Goal: Task Accomplishment & Management: Use online tool/utility

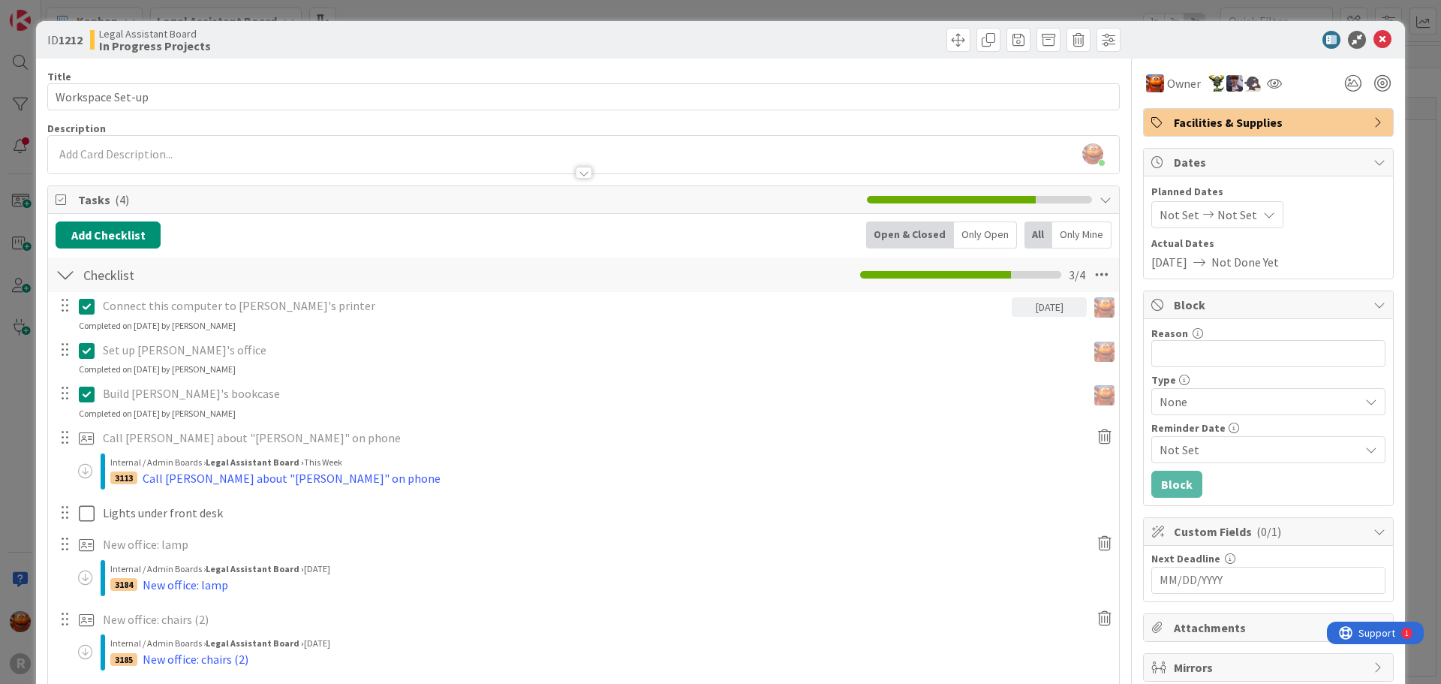
scroll to position [364, 0]
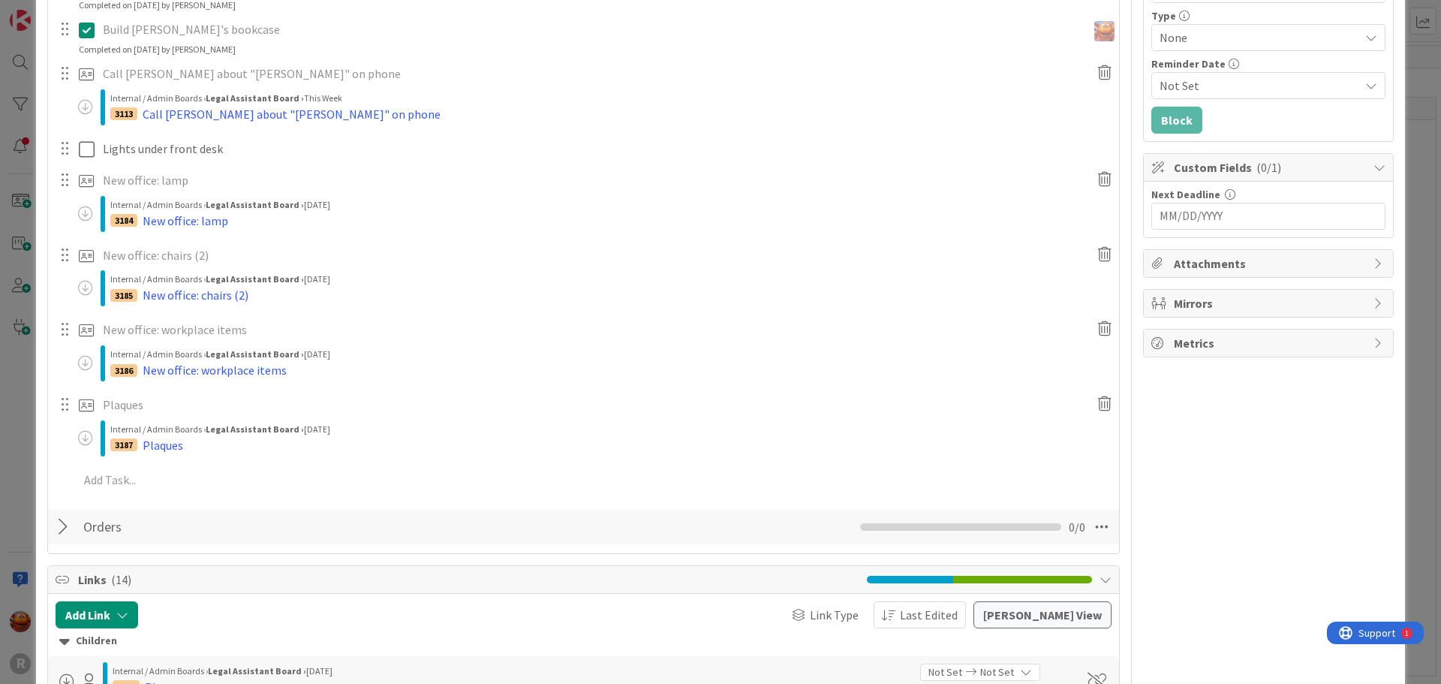
click at [22, 365] on div "ID 1212 Legal Assistant Board In Progress Projects Title 16 / 128 Workspace Set…" at bounding box center [720, 342] width 1441 height 684
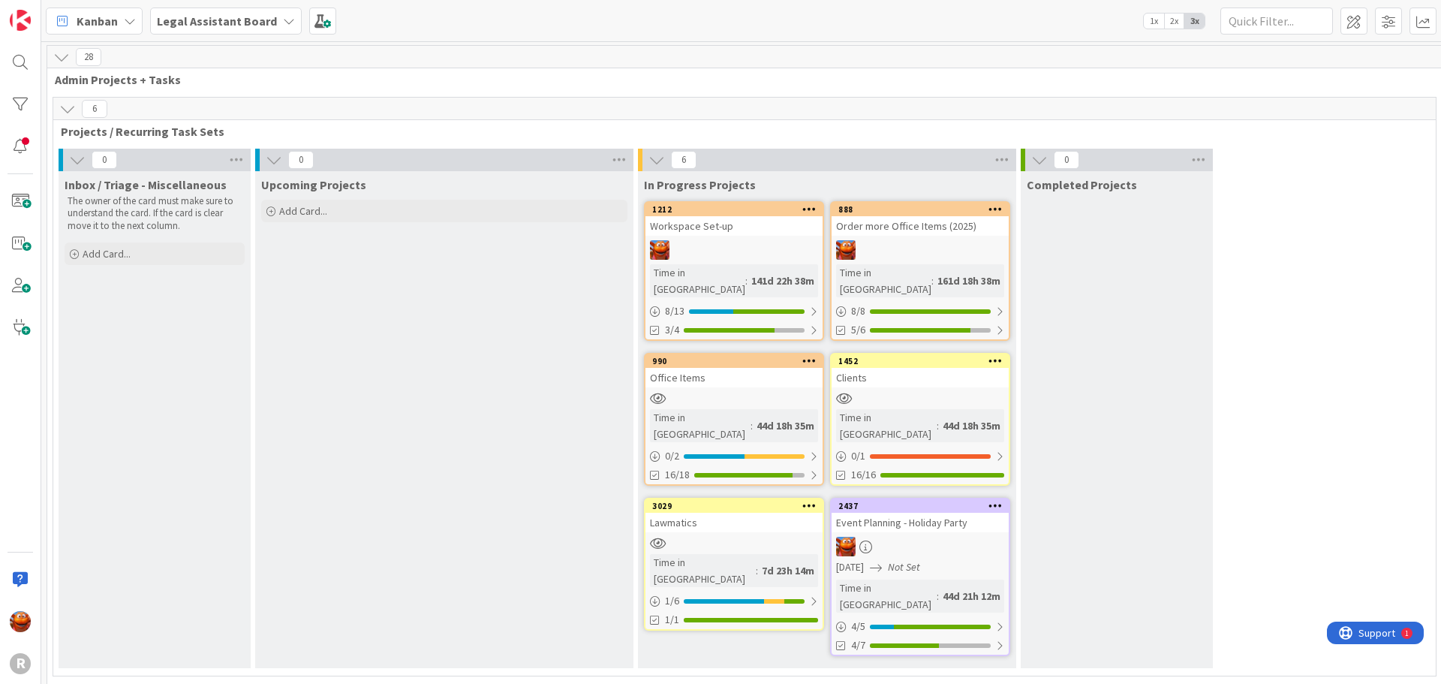
click at [756, 392] on div at bounding box center [733, 398] width 177 height 13
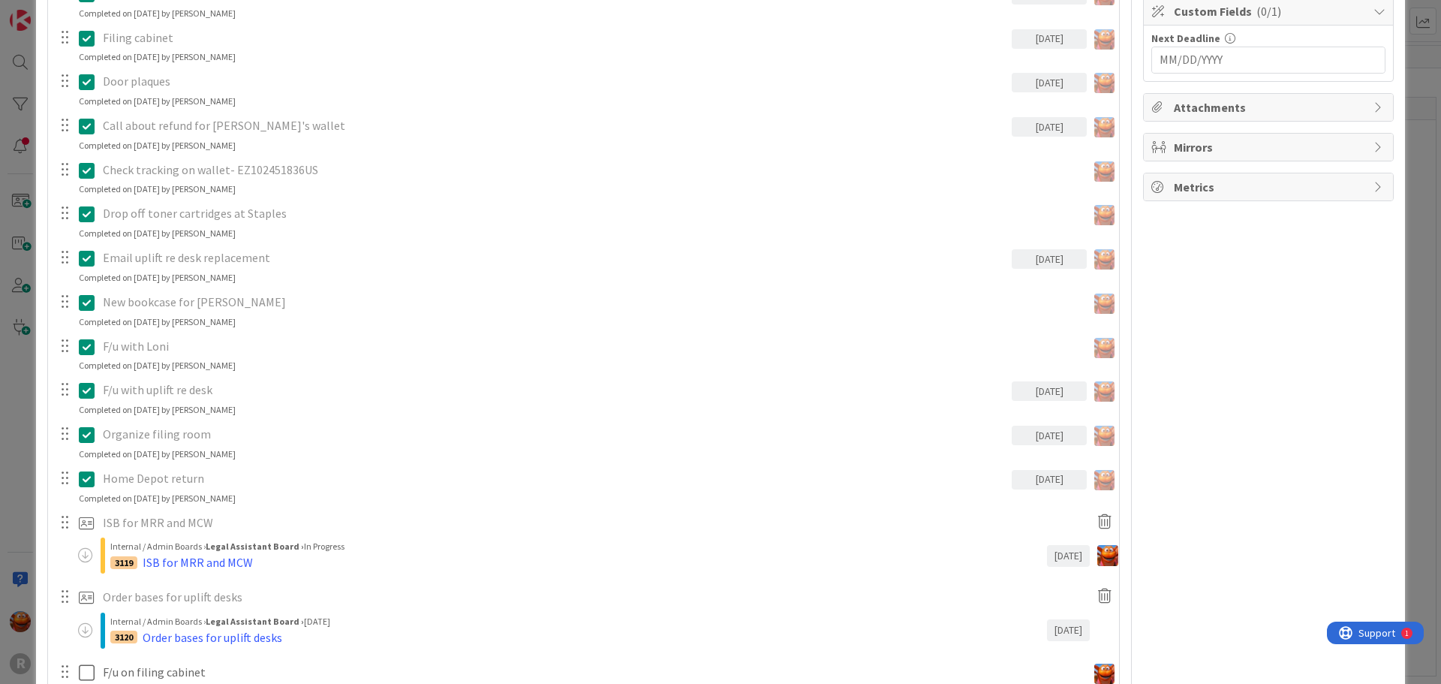
scroll to position [970, 0]
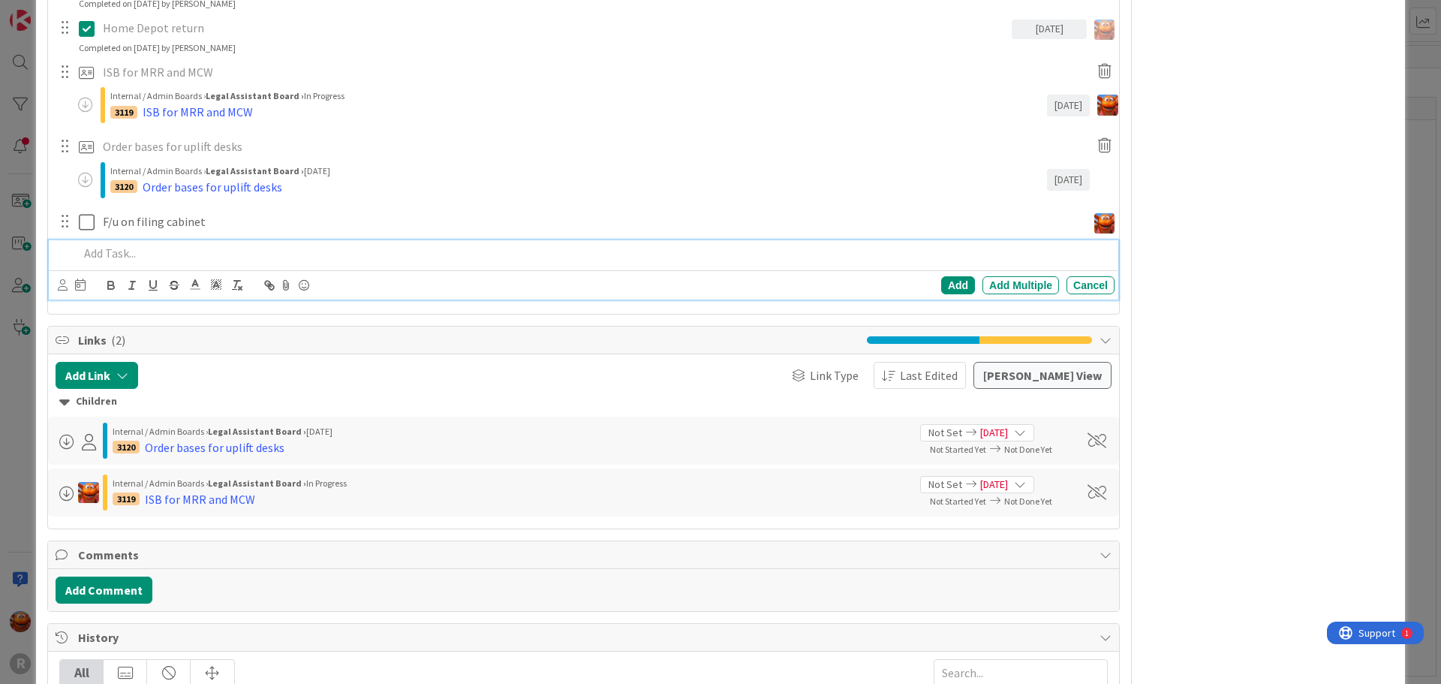
click at [130, 258] on p at bounding box center [593, 253] width 1029 height 17
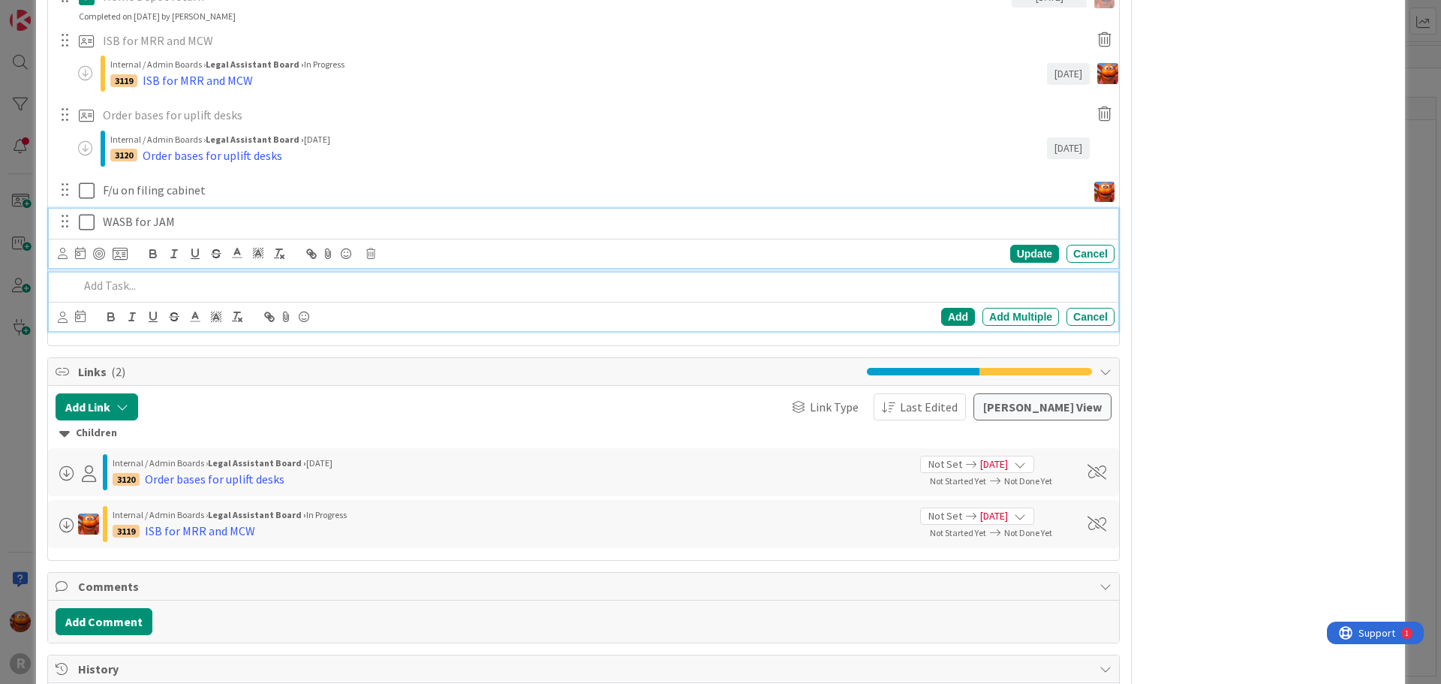
scroll to position [1034, 0]
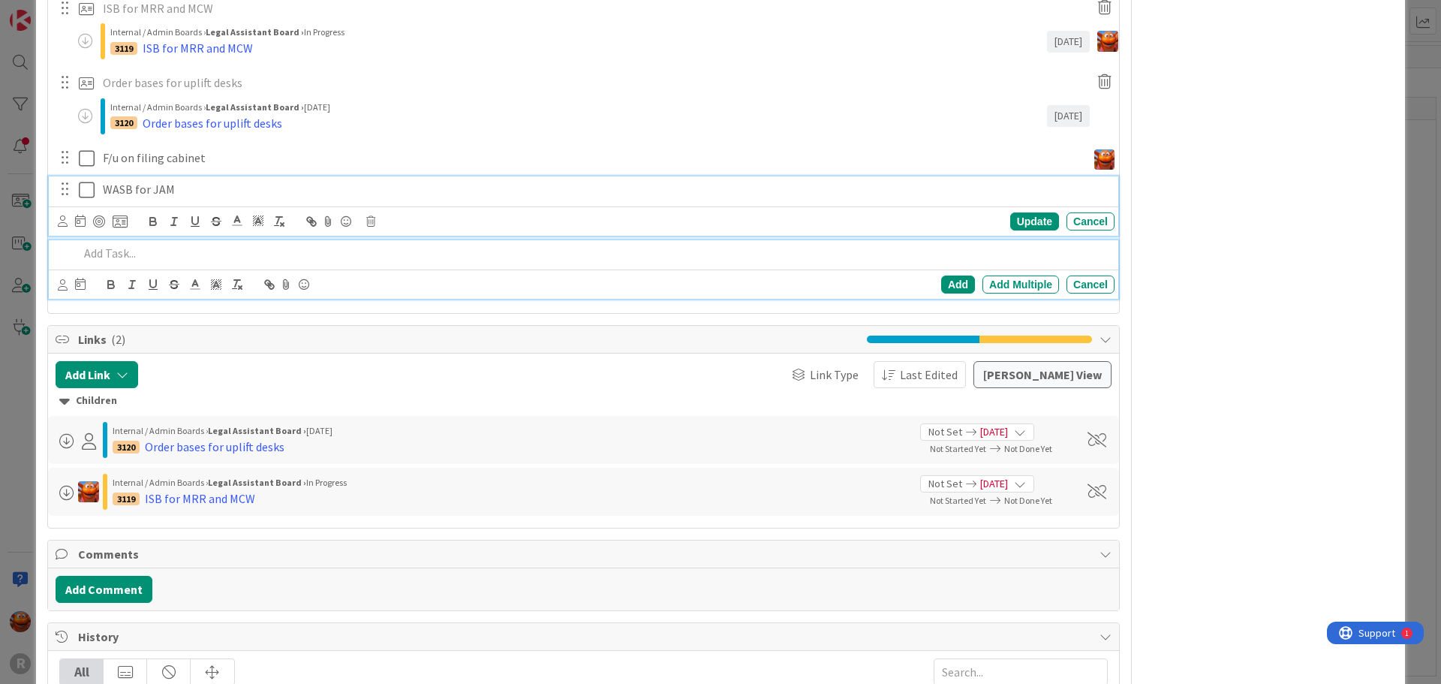
click at [108, 229] on div "WASB for JAM Update Cancel" at bounding box center [583, 205] width 1069 height 59
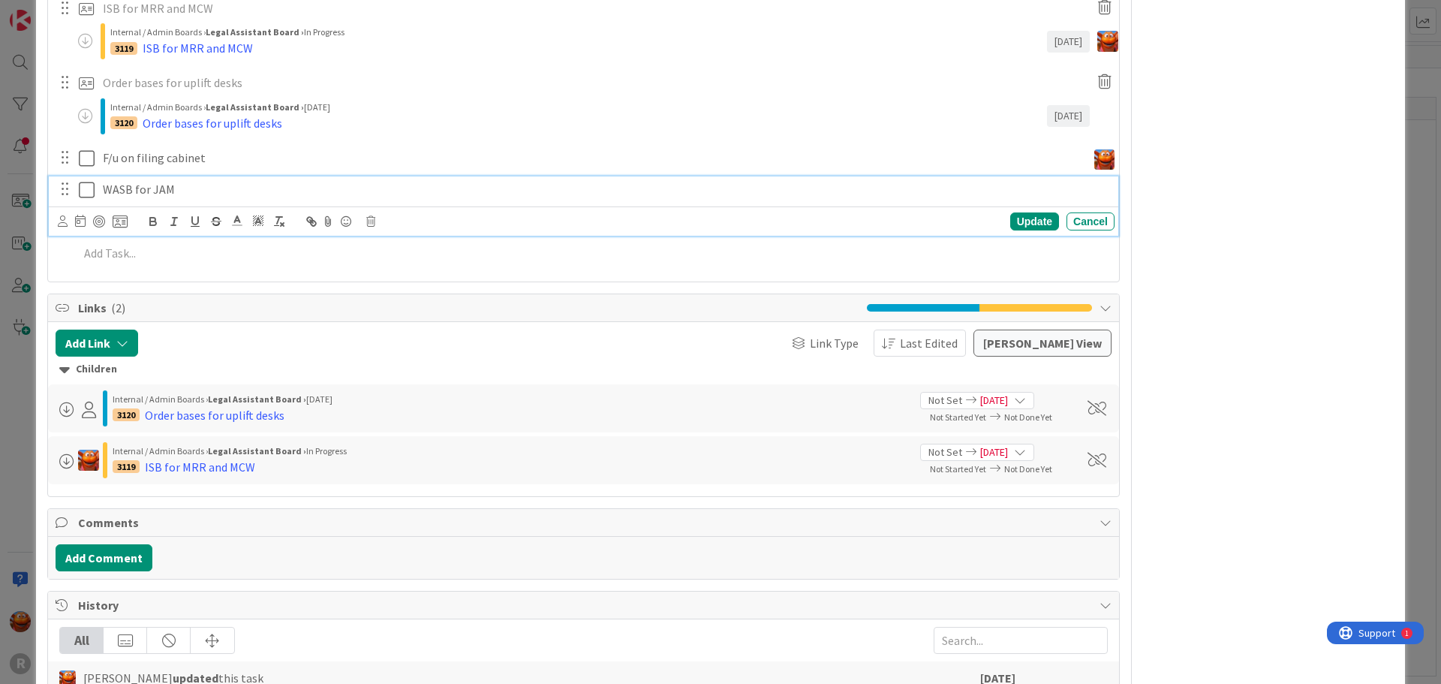
click at [125, 185] on p "WASB for JAM" at bounding box center [605, 189] width 1005 height 17
click at [122, 224] on icon at bounding box center [120, 222] width 15 height 14
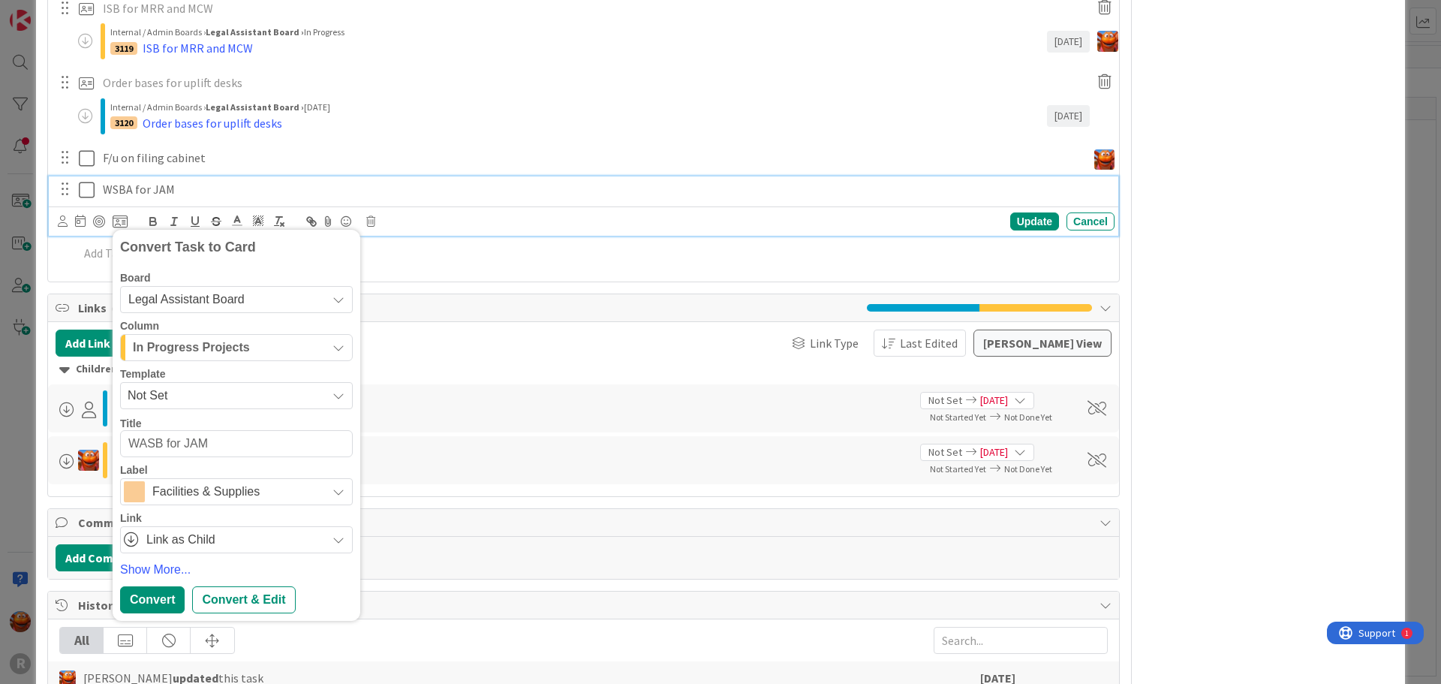
click at [182, 350] on span "In Progress Projects" at bounding box center [191, 348] width 117 height 20
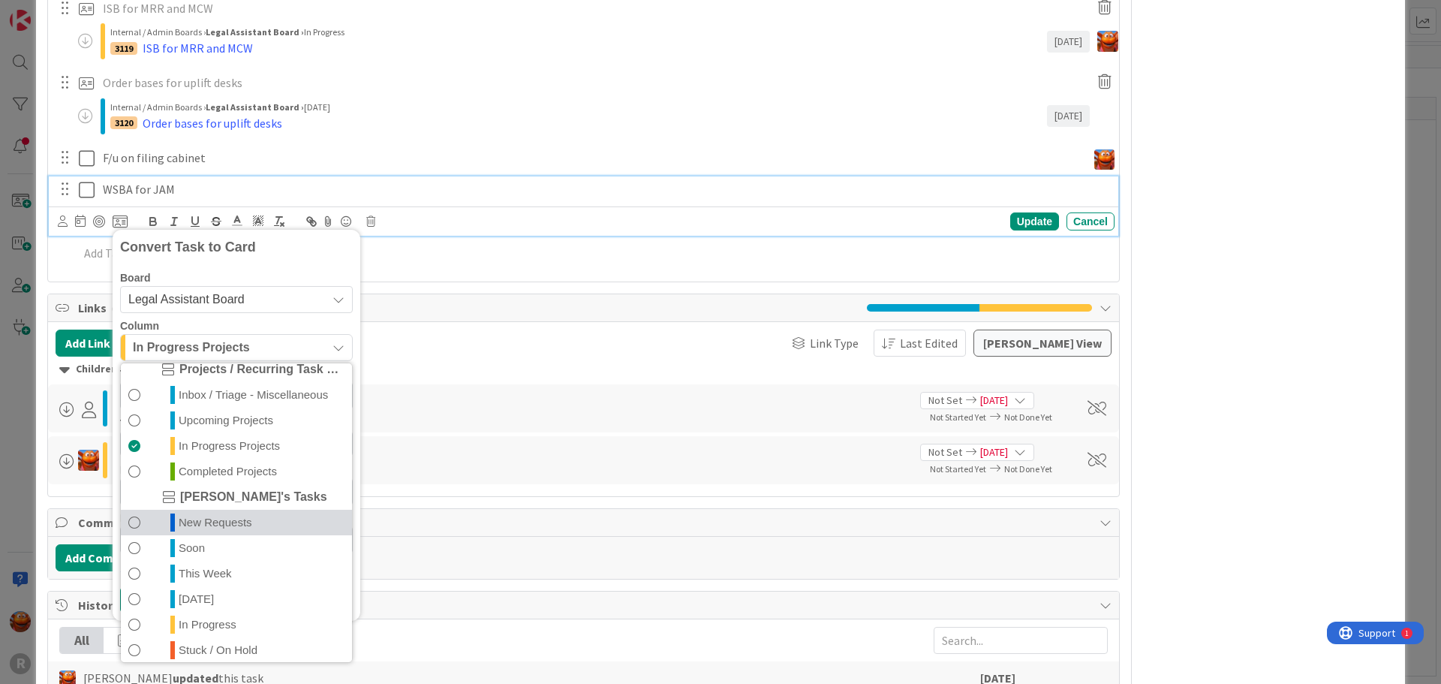
scroll to position [71, 0]
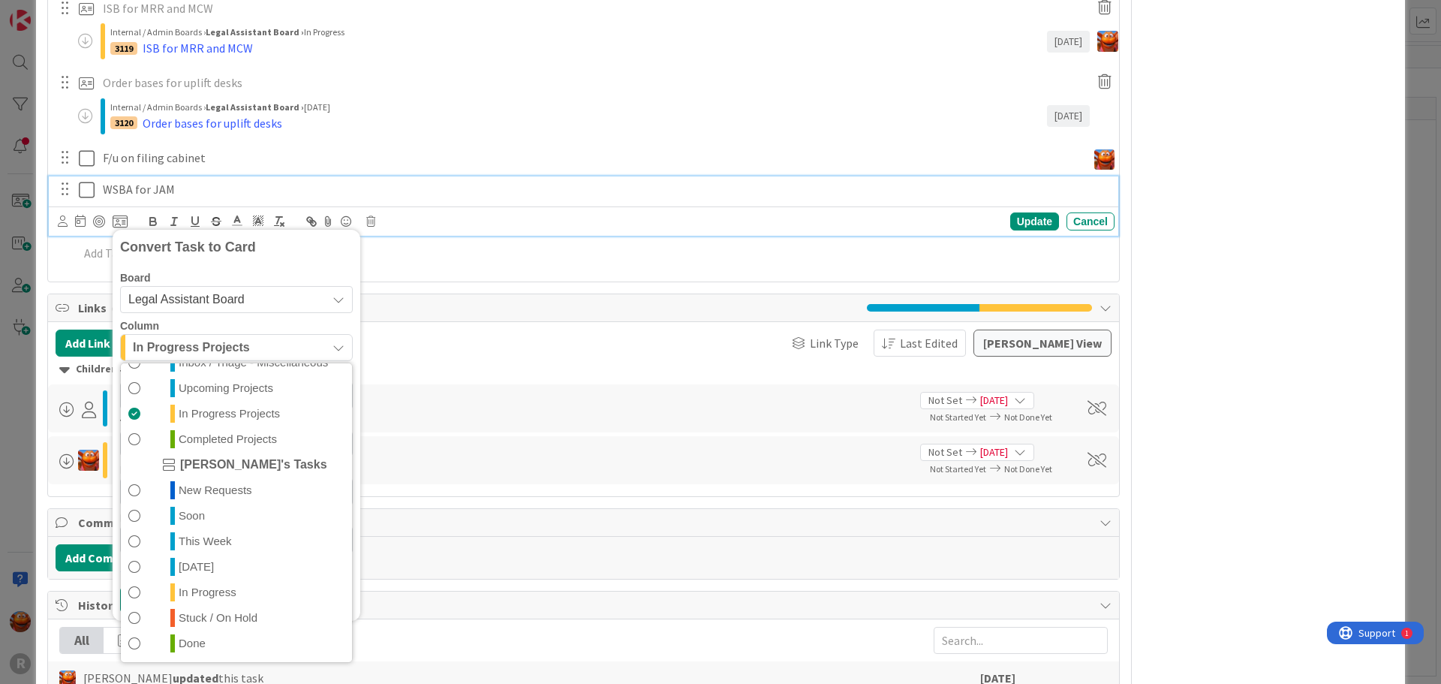
click at [206, 598] on span "In Progress" at bounding box center [208, 592] width 58 height 18
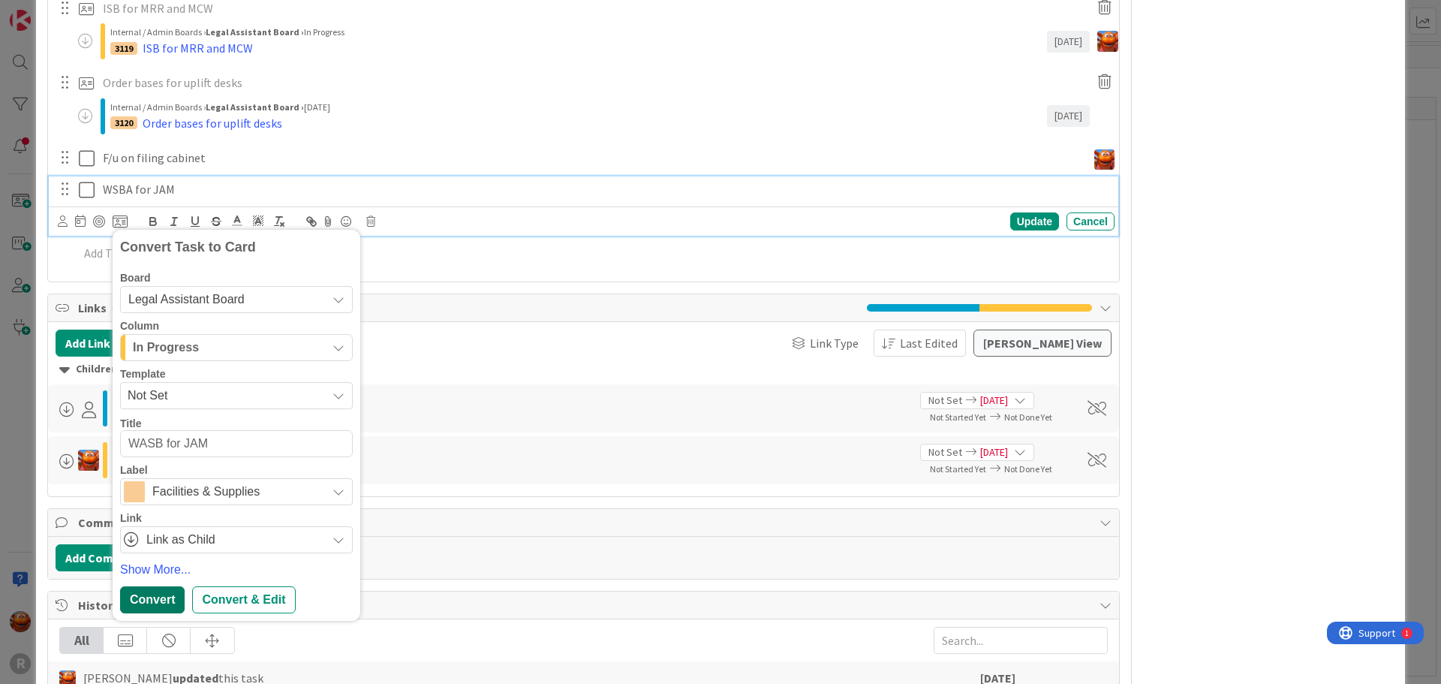
click at [167, 597] on div "Convert" at bounding box center [152, 599] width 65 height 27
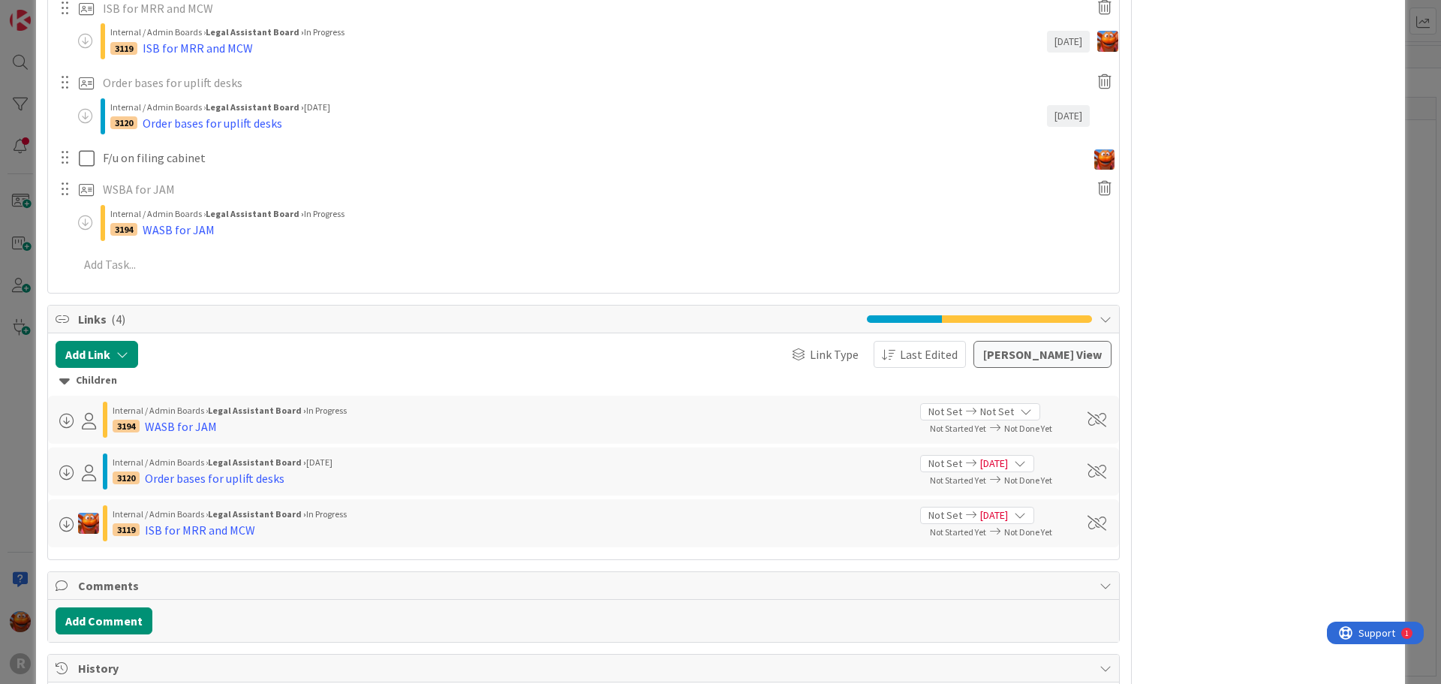
click at [28, 356] on div "ID 990 Legal Assistant Board In Progress Projects Title 12 / 128 Office Items D…" at bounding box center [720, 342] width 1441 height 684
type textarea "x"
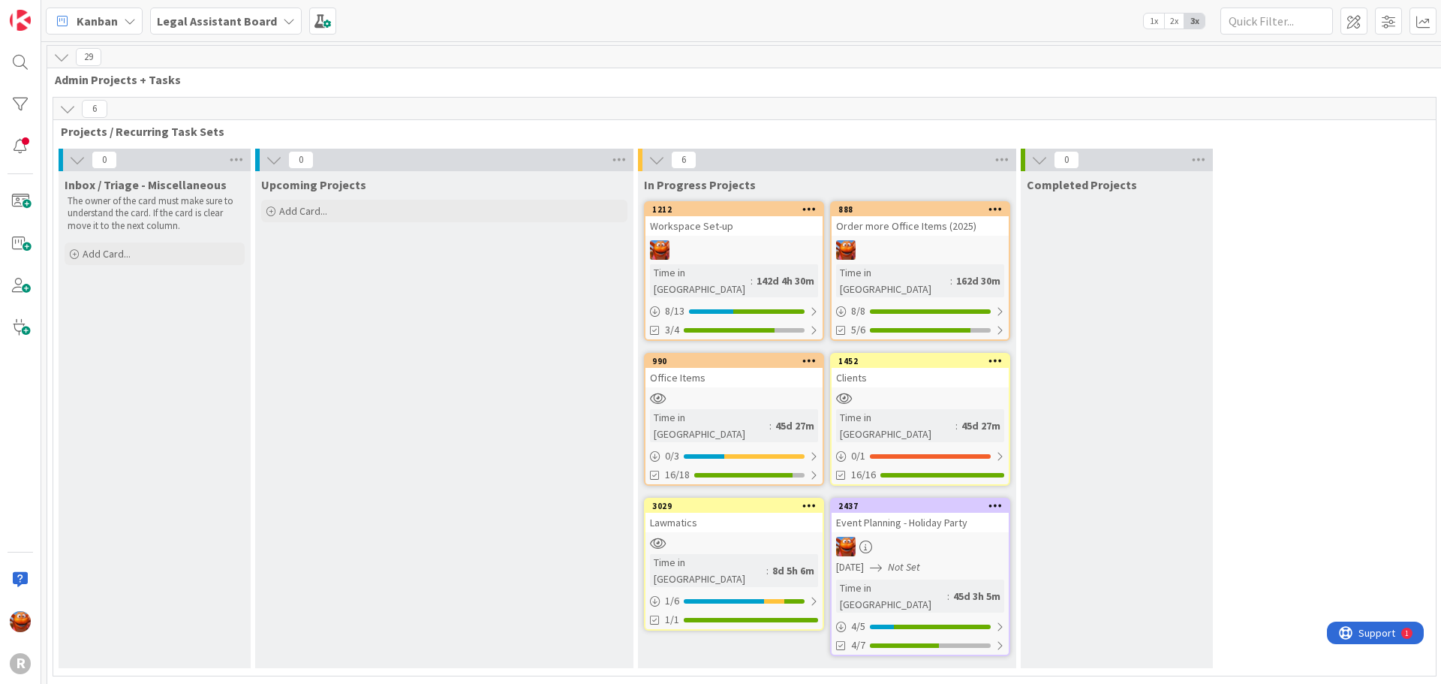
click at [191, 23] on b "Legal Assistant Board" at bounding box center [217, 21] width 120 height 15
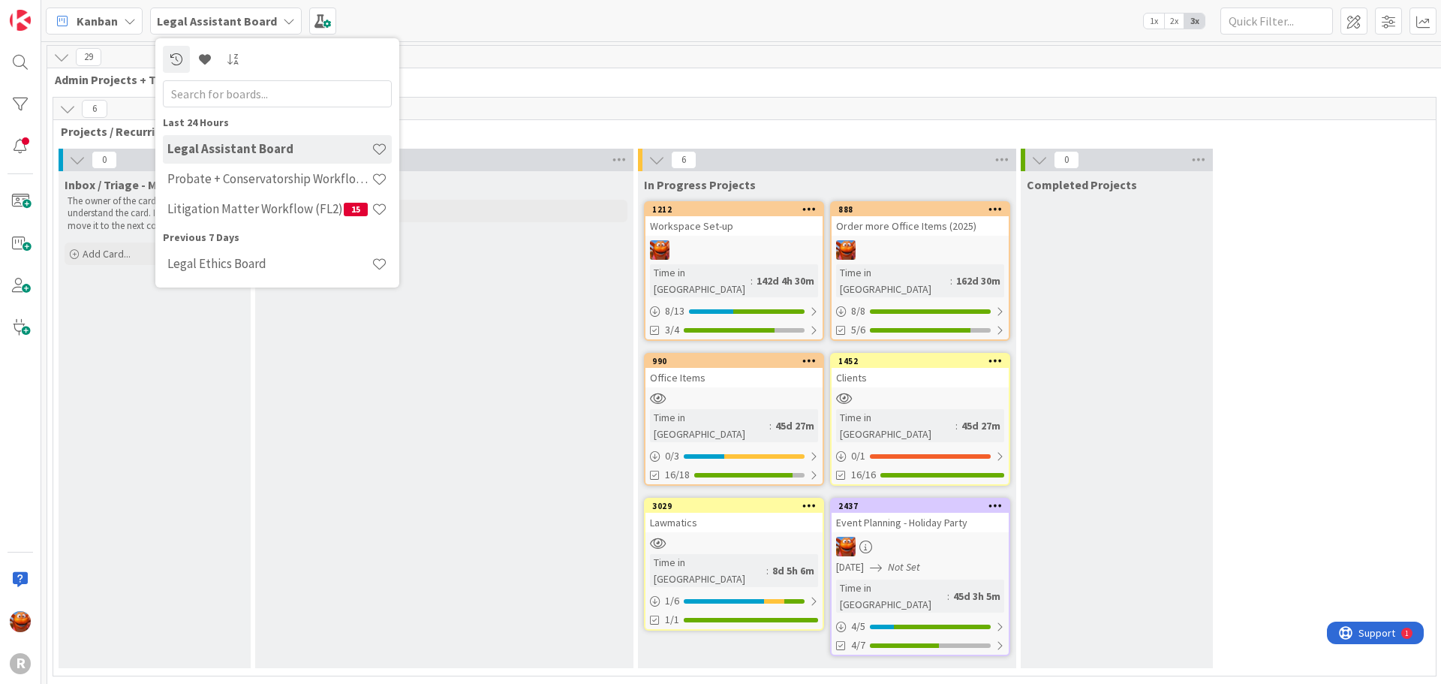
click at [93, 25] on span "Kanban" at bounding box center [97, 21] width 41 height 18
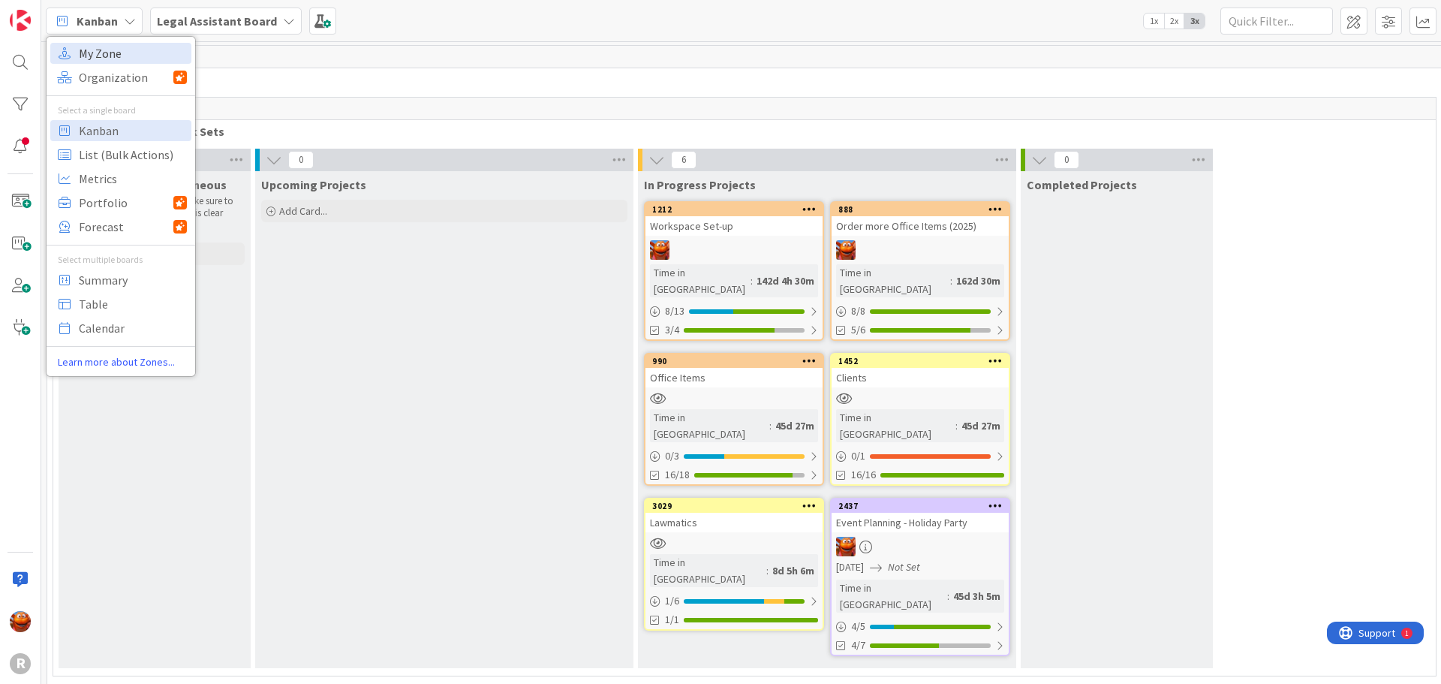
click at [114, 50] on span "My Zone" at bounding box center [133, 53] width 108 height 23
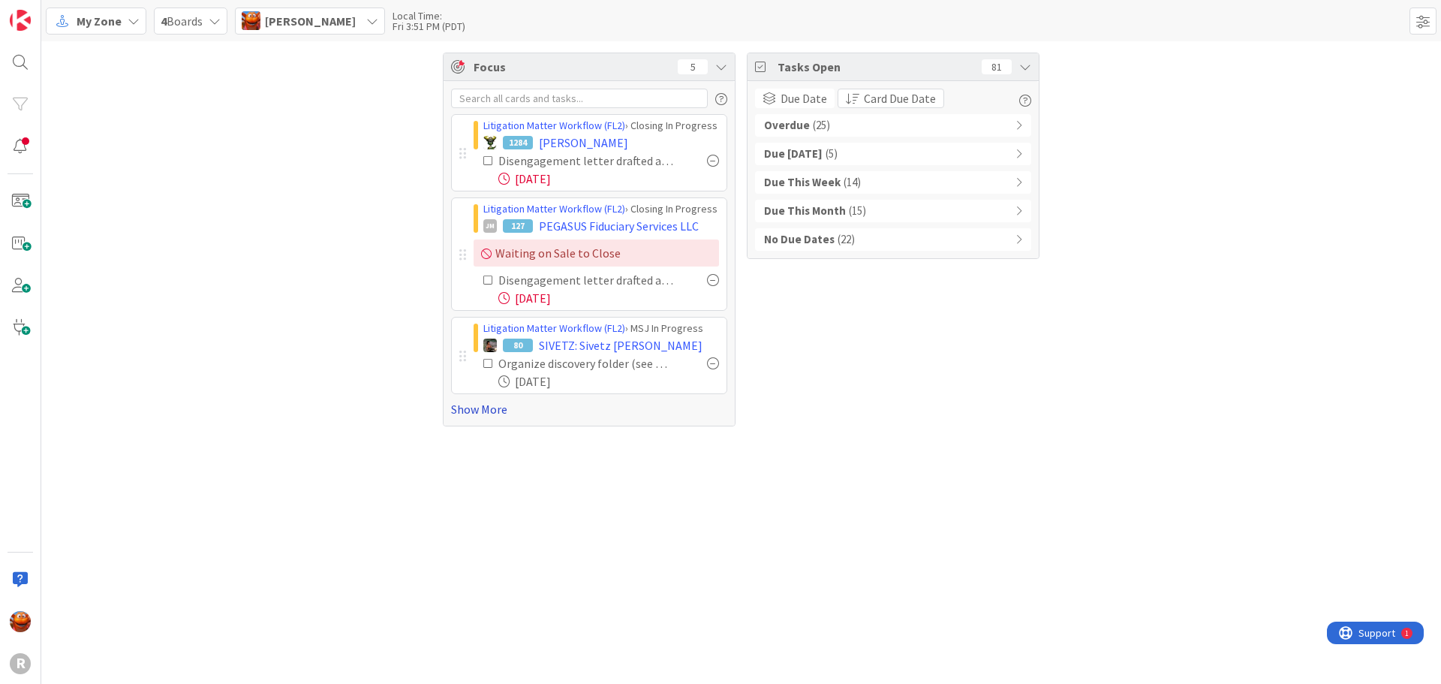
click at [504, 410] on link "Show More" at bounding box center [589, 409] width 276 height 18
